Goal: Complete application form: Complete application form

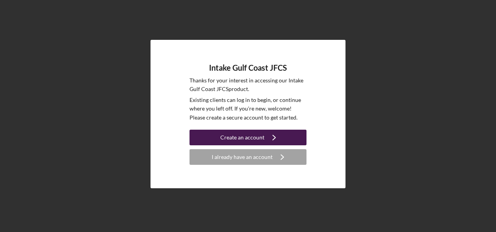
click at [228, 136] on div "Create an account" at bounding box center [242, 138] width 44 height 16
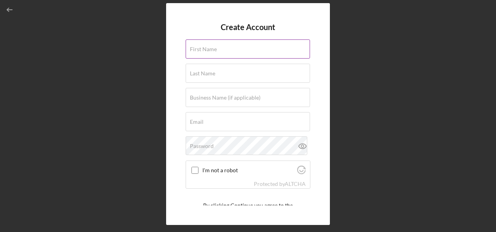
click at [207, 48] on label "First Name" at bounding box center [203, 49] width 27 height 6
click at [207, 48] on input "First Name" at bounding box center [248, 48] width 124 height 19
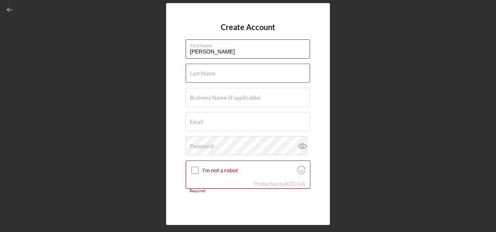
type input "[PERSON_NAME]"
click at [214, 71] on label "Last Name" at bounding box center [202, 73] width 25 height 6
click at [214, 71] on input "Last Name" at bounding box center [248, 73] width 124 height 19
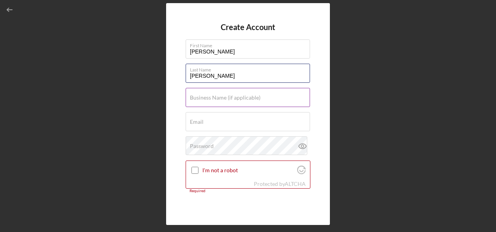
type input "[PERSON_NAME]"
click at [206, 98] on label "Business Name (if applicable)" at bounding box center [225, 97] width 71 height 6
click at [206, 98] on input "Business Name (if applicable)" at bounding box center [248, 97] width 124 height 19
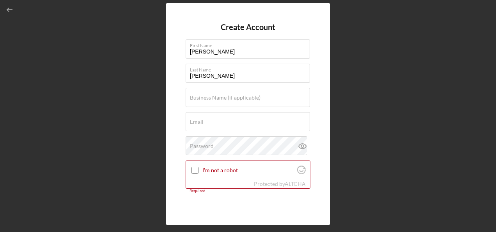
click at [29, 115] on div "Create Account First Name [PERSON_NAME] Last Name [PERSON_NAME] Business Name (…" at bounding box center [248, 114] width 489 height 228
click at [215, 119] on div "Email Required" at bounding box center [248, 122] width 125 height 20
click at [214, 119] on div "Email Required" at bounding box center [248, 122] width 125 height 20
paste input "[EMAIL_ADDRESS][DOMAIN_NAME]"
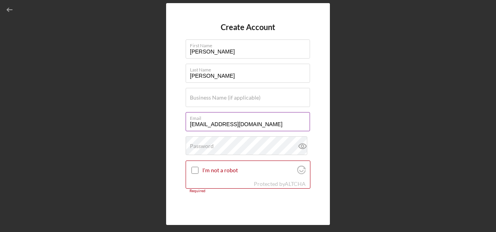
type input "[EMAIL_ADDRESS][DOMAIN_NAME]"
click at [300, 122] on input "[EMAIL_ADDRESS][DOMAIN_NAME]" at bounding box center [248, 121] width 124 height 19
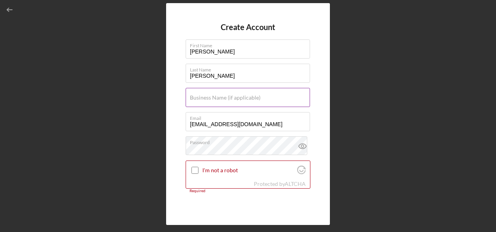
click at [215, 95] on label "Business Name (if applicable)" at bounding box center [225, 97] width 71 height 6
click at [215, 95] on input "Business Name (if applicable)" at bounding box center [248, 97] width 124 height 19
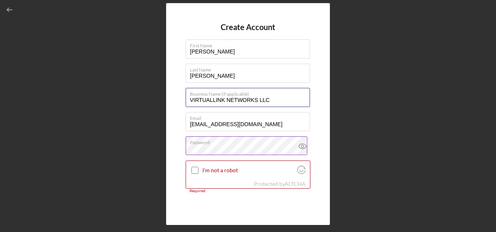
type input "VIRTUALLINK NETWORKS LLC"
click at [302, 148] on icon at bounding box center [302, 146] width 7 height 5
click at [197, 169] on input "I'm not a robot" at bounding box center [195, 170] width 7 height 7
checkbox input "true"
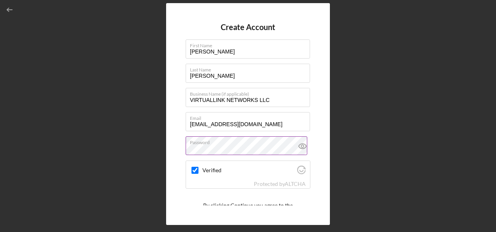
scroll to position [36, 0]
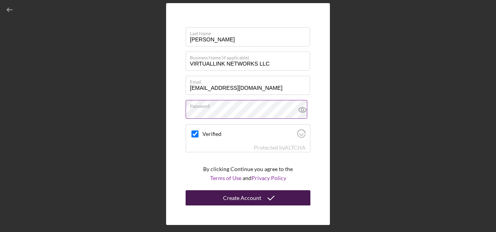
click at [247, 199] on div "Create Account" at bounding box center [242, 198] width 38 height 16
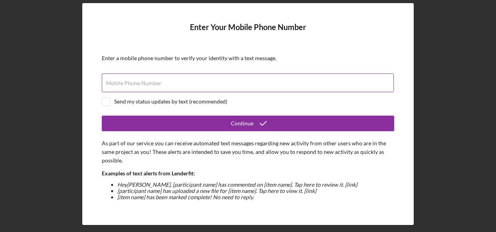
click at [151, 80] on label "Mobile Phone Number" at bounding box center [133, 83] width 55 height 6
click at [151, 80] on input "Mobile Phone Number" at bounding box center [248, 82] width 292 height 19
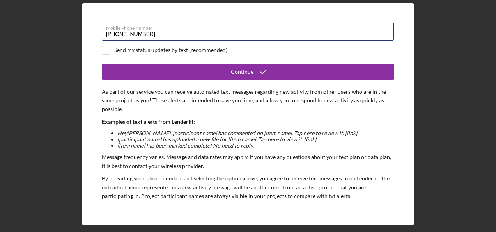
scroll to position [23, 0]
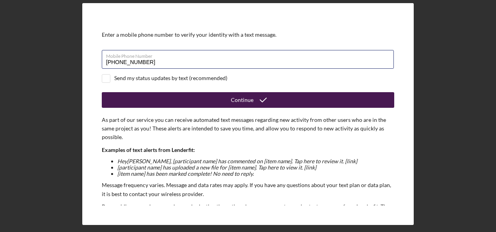
type input "[PHONE_NUMBER]"
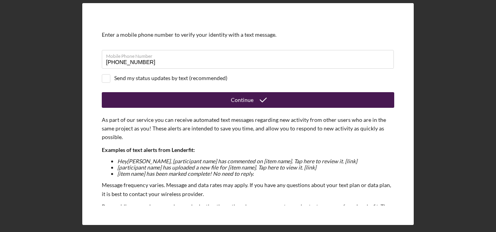
click at [221, 103] on button "Continue" at bounding box center [248, 100] width 293 height 16
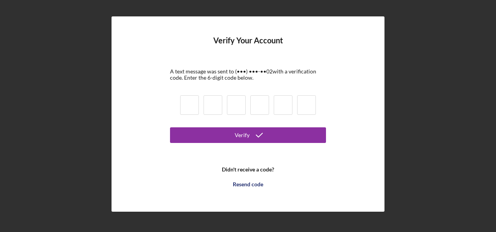
click at [185, 105] on input at bounding box center [189, 105] width 19 height 20
type input "2"
type input "3"
type input "7"
type input "9"
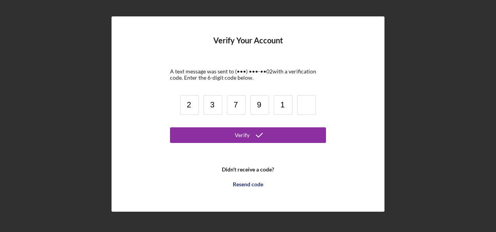
type input "1"
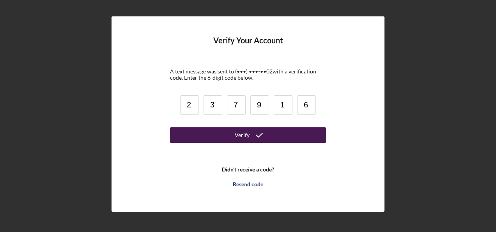
type input "6"
click at [235, 133] on button "Verify" at bounding box center [248, 135] width 156 height 16
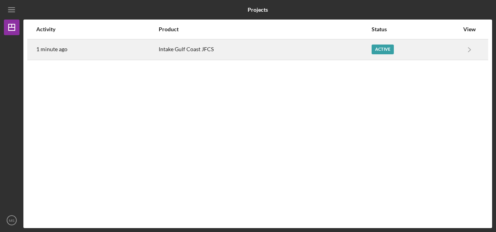
click at [181, 55] on div "Intake Gulf Coast JFCS" at bounding box center [265, 50] width 213 height 20
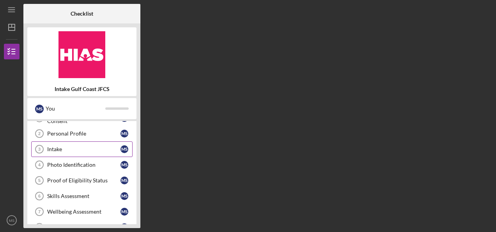
scroll to position [39, 0]
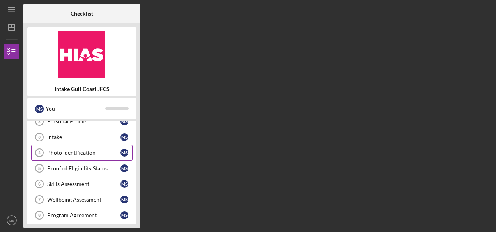
click at [78, 150] on div "Photo Identification" at bounding box center [83, 152] width 73 height 6
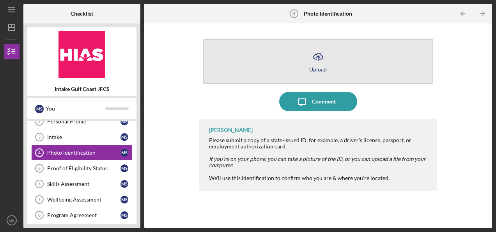
click at [311, 64] on icon "Icon/Upload" at bounding box center [319, 57] width 20 height 20
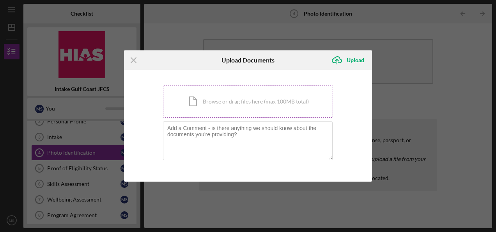
click at [238, 104] on div "Icon/Document Browse or drag files here (max 100MB total) Tap to choose files o…" at bounding box center [248, 101] width 170 height 32
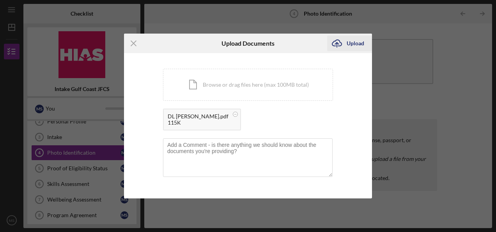
click at [338, 41] on icon "Icon/Upload" at bounding box center [337, 44] width 20 height 20
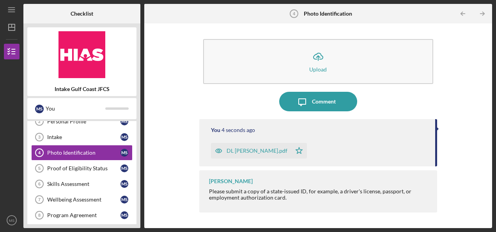
click at [296, 151] on polygon "button" at bounding box center [299, 150] width 7 height 6
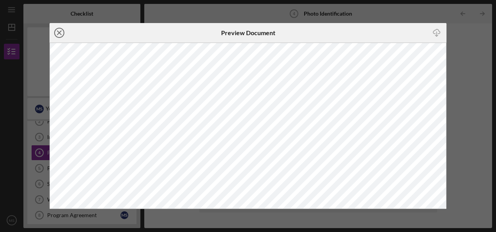
click at [61, 33] on icon "Icon/Close" at bounding box center [60, 33] width 20 height 20
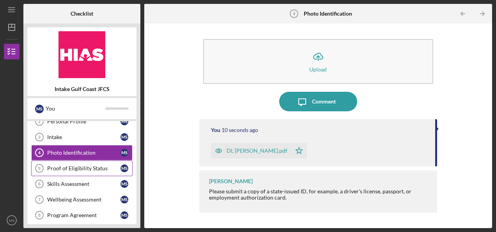
click at [69, 165] on div "Proof of Eligibility Status" at bounding box center [83, 168] width 73 height 6
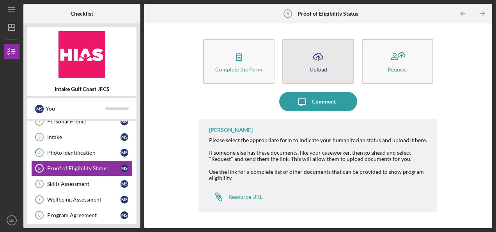
click at [312, 65] on icon "Icon/Upload" at bounding box center [319, 57] width 20 height 20
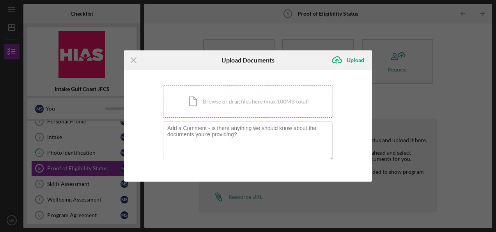
click at [224, 102] on div "Icon/Document Browse or drag files here (max 100MB total) Tap to choose files o…" at bounding box center [248, 101] width 170 height 32
click at [134, 57] on icon "Icon/Menu Close" at bounding box center [134, 60] width 20 height 20
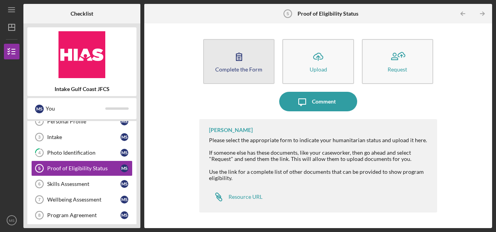
click at [210, 62] on button "Complete the Form Form" at bounding box center [238, 61] width 71 height 45
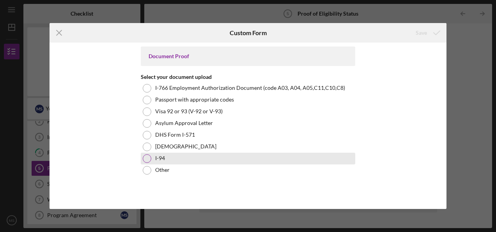
click at [149, 156] on div at bounding box center [147, 158] width 9 height 9
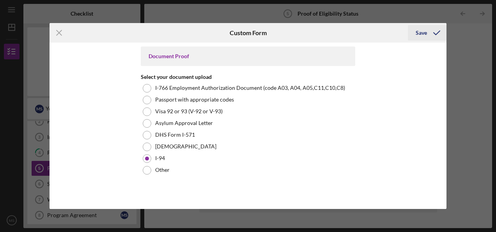
click at [423, 30] on div "Save" at bounding box center [421, 33] width 11 height 16
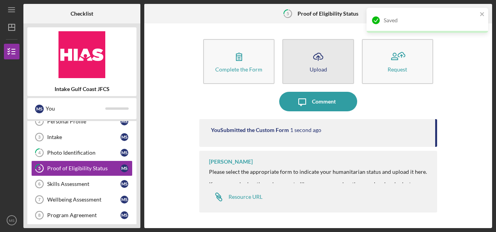
click at [314, 59] on icon "button" at bounding box center [318, 56] width 9 height 6
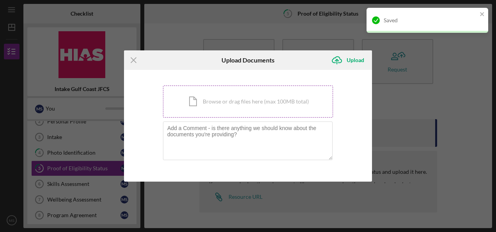
click at [236, 101] on div "Icon/Document Browse or drag files here (max 100MB total) Tap to choose files o…" at bounding box center [248, 101] width 170 height 32
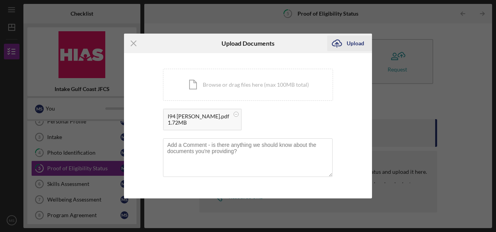
click at [342, 43] on icon "Icon/Upload" at bounding box center [337, 44] width 20 height 20
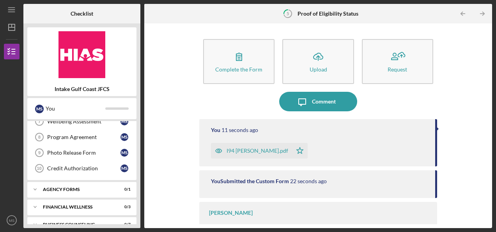
scroll to position [78, 0]
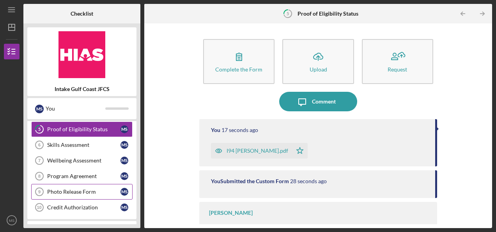
click at [71, 191] on div "Photo Release Form" at bounding box center [83, 191] width 73 height 6
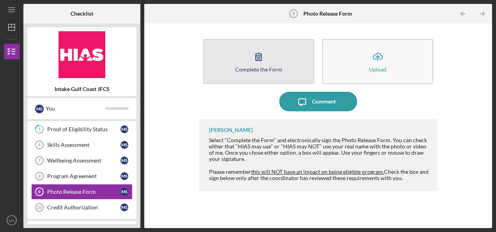
click at [234, 56] on button "Complete the Form Form" at bounding box center [258, 61] width 111 height 45
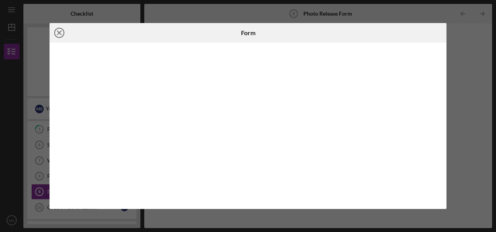
click at [57, 29] on circle at bounding box center [59, 32] width 9 height 9
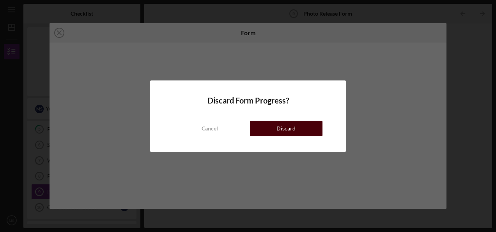
click at [281, 130] on div "Discard" at bounding box center [286, 129] width 19 height 16
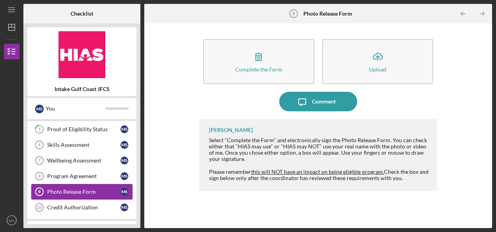
scroll to position [127, 0]
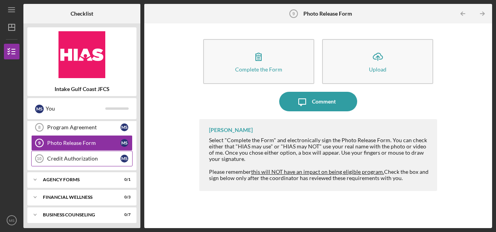
click at [66, 156] on div "Credit Authorization" at bounding box center [83, 158] width 73 height 6
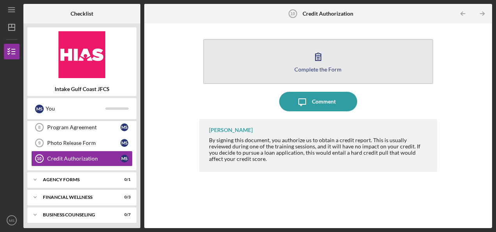
click at [307, 59] on button "Complete the Form Form" at bounding box center [318, 61] width 230 height 45
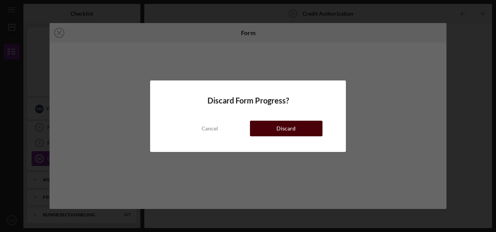
click at [273, 124] on button "Discard" at bounding box center [286, 129] width 73 height 16
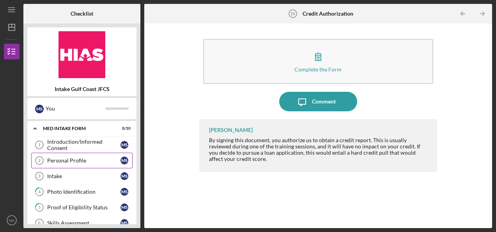
click at [70, 157] on div "Personal Profile" at bounding box center [83, 160] width 73 height 6
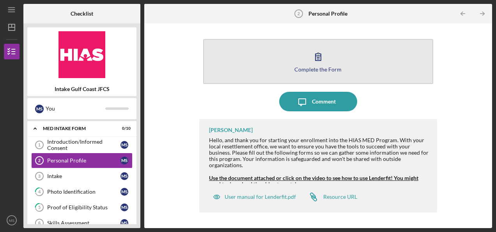
click at [296, 60] on button "Complete the Form Form" at bounding box center [318, 61] width 230 height 45
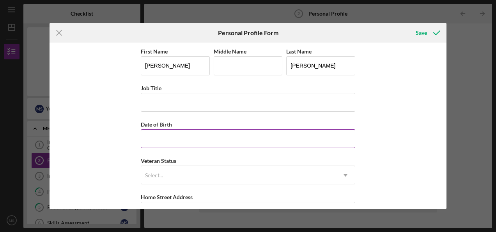
click at [176, 138] on input "Date of Birth" at bounding box center [248, 138] width 215 height 19
type input "[DATE]"
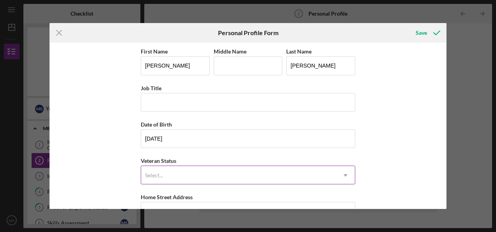
click at [169, 174] on div "Select..." at bounding box center [238, 175] width 195 height 18
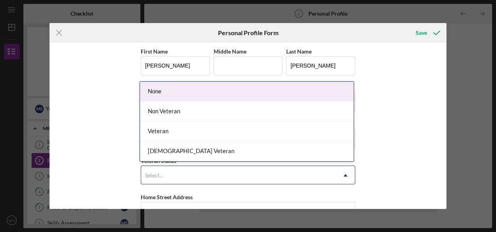
click at [149, 90] on div "None" at bounding box center [247, 92] width 214 height 20
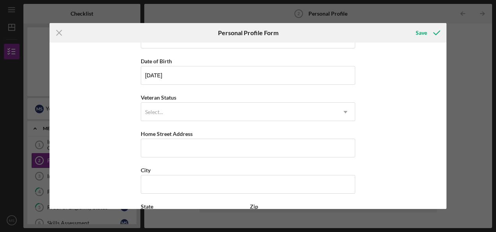
scroll to position [78, 0]
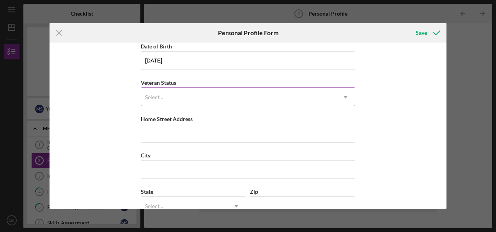
click at [158, 98] on div "Select..." at bounding box center [154, 97] width 18 height 6
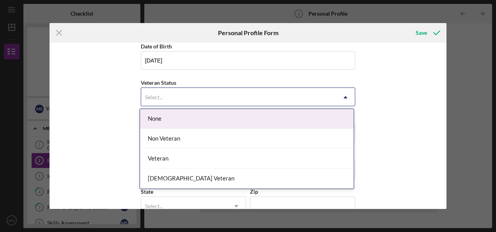
click at [160, 116] on div "None" at bounding box center [247, 119] width 214 height 20
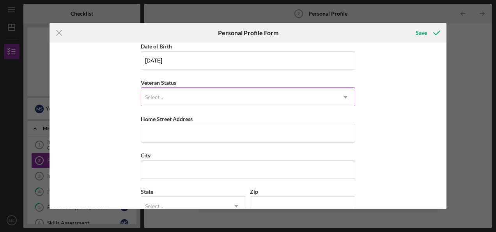
click at [167, 96] on div "Select..." at bounding box center [238, 97] width 195 height 18
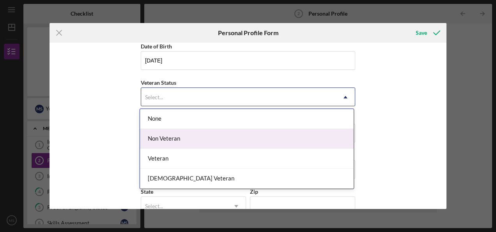
click at [158, 139] on div "Non Veteran" at bounding box center [247, 139] width 214 height 20
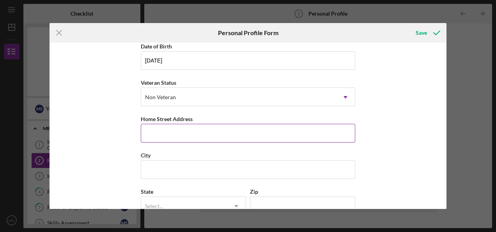
click at [164, 136] on input "Home Street Address" at bounding box center [248, 133] width 215 height 19
click at [92, 68] on div "First Name [PERSON_NAME] Middle Name Last Name [PERSON_NAME] Job Title Date of …" at bounding box center [248, 126] width 397 height 166
click at [163, 133] on input "Home Street Address" at bounding box center [248, 133] width 215 height 19
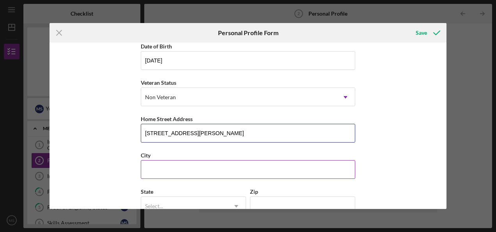
type input "[STREET_ADDRESS][PERSON_NAME]"
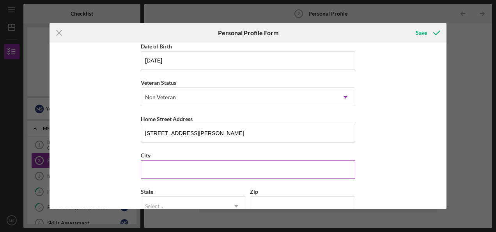
click at [181, 165] on input "City" at bounding box center [248, 169] width 215 height 19
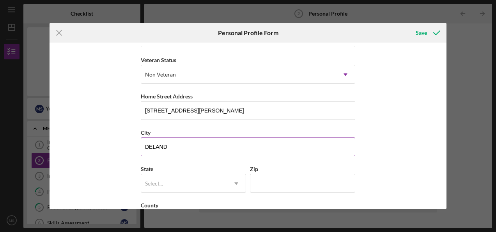
scroll to position [130, 0]
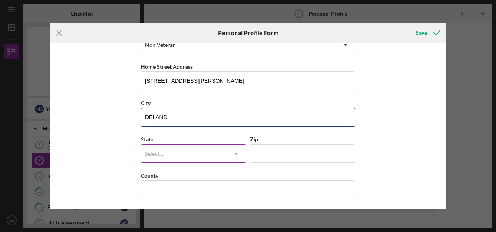
type input "DELAND"
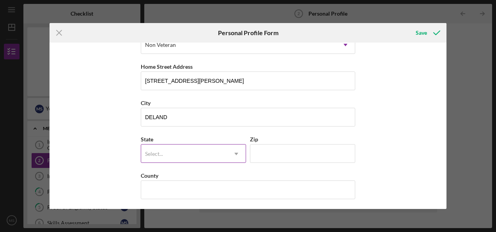
click at [198, 154] on div "Select..." at bounding box center [184, 154] width 86 height 18
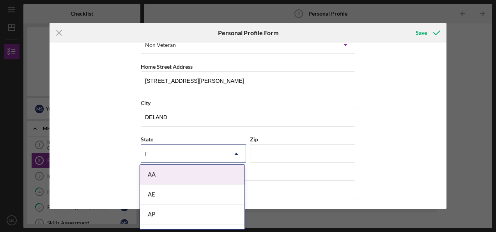
type input "FL"
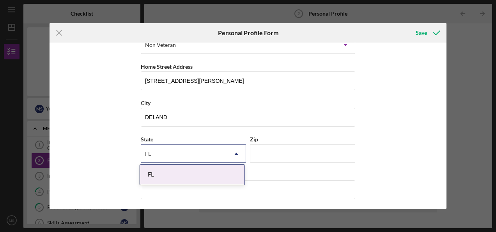
click at [186, 177] on div "FL" at bounding box center [192, 175] width 105 height 20
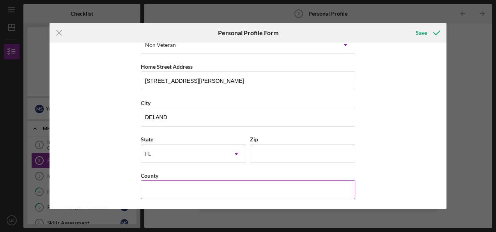
click at [179, 188] on input "County" at bounding box center [248, 189] width 215 height 19
type input "[GEOGRAPHIC_DATA]"
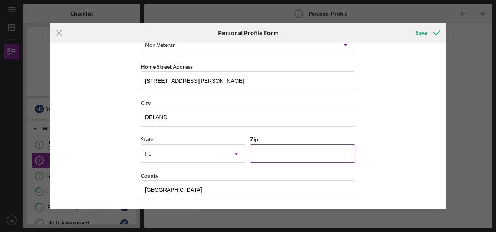
click at [282, 152] on input "Zip" at bounding box center [302, 153] width 105 height 19
type input "32724"
click at [420, 34] on div "Save" at bounding box center [421, 33] width 11 height 16
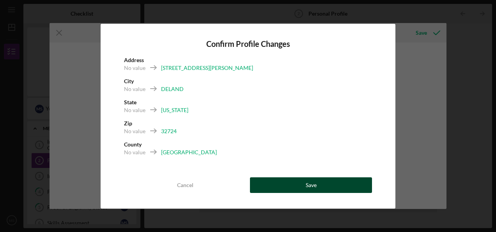
click at [318, 185] on button "Save" at bounding box center [311, 185] width 122 height 16
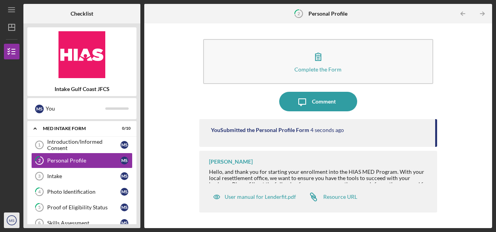
click at [10, 220] on text "MS" at bounding box center [11, 220] width 5 height 4
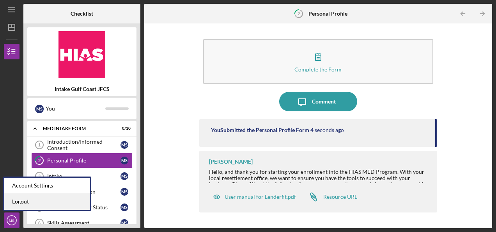
click at [15, 202] on link "Logout" at bounding box center [47, 202] width 86 height 16
